Goal: Ask a question

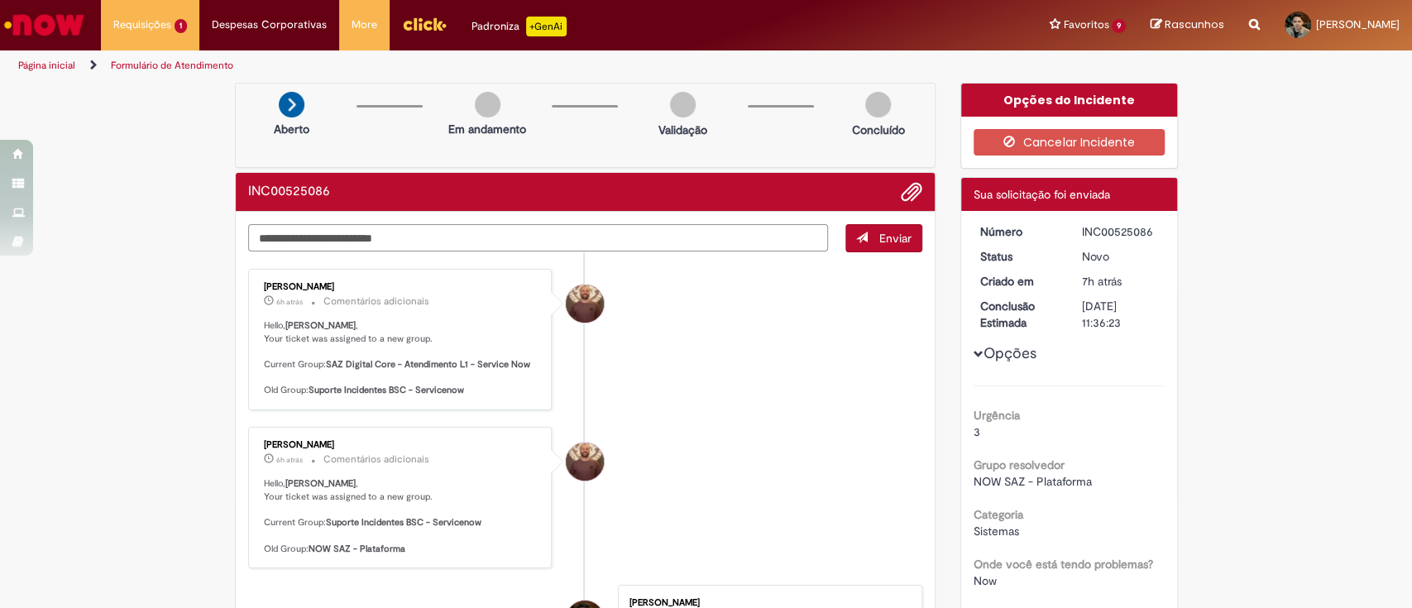
click at [397, 228] on textarea "Digite sua mensagem aqui..." at bounding box center [538, 238] width 581 height 28
type textarea "**********"
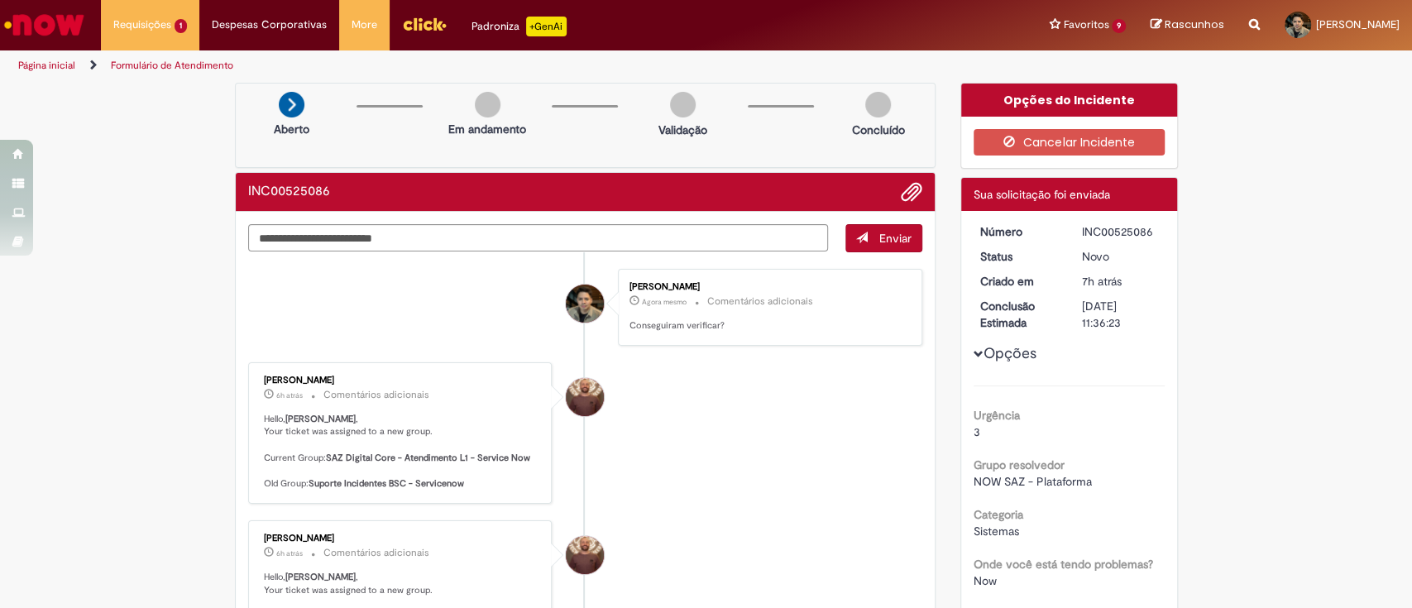
click at [61, 8] on img "Ir para a Homepage" at bounding box center [44, 24] width 85 height 33
